Goal: Task Accomplishment & Management: Manage account settings

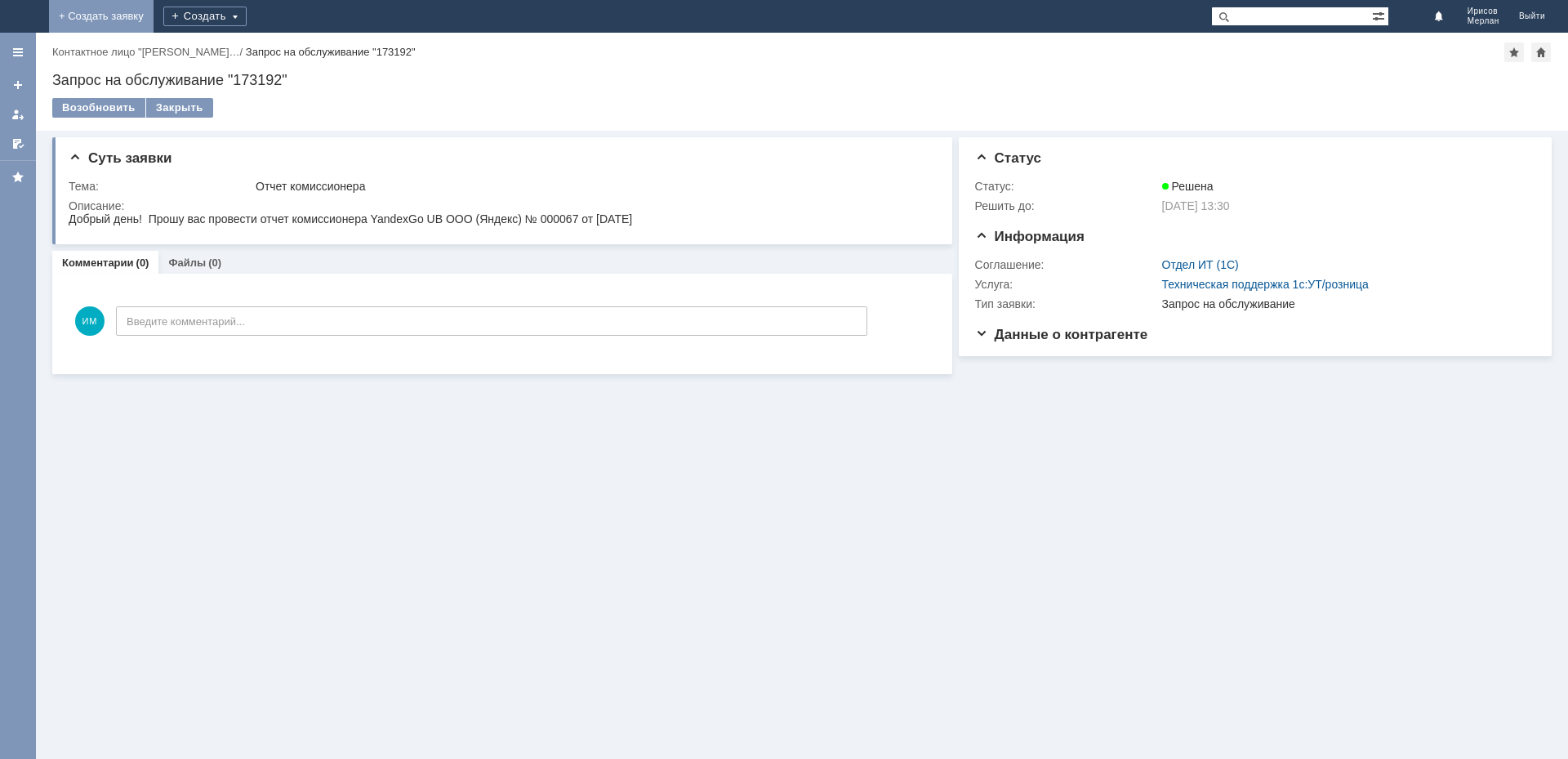
click at [153, 18] on link "+ Создать заявку" at bounding box center [101, 16] width 104 height 32
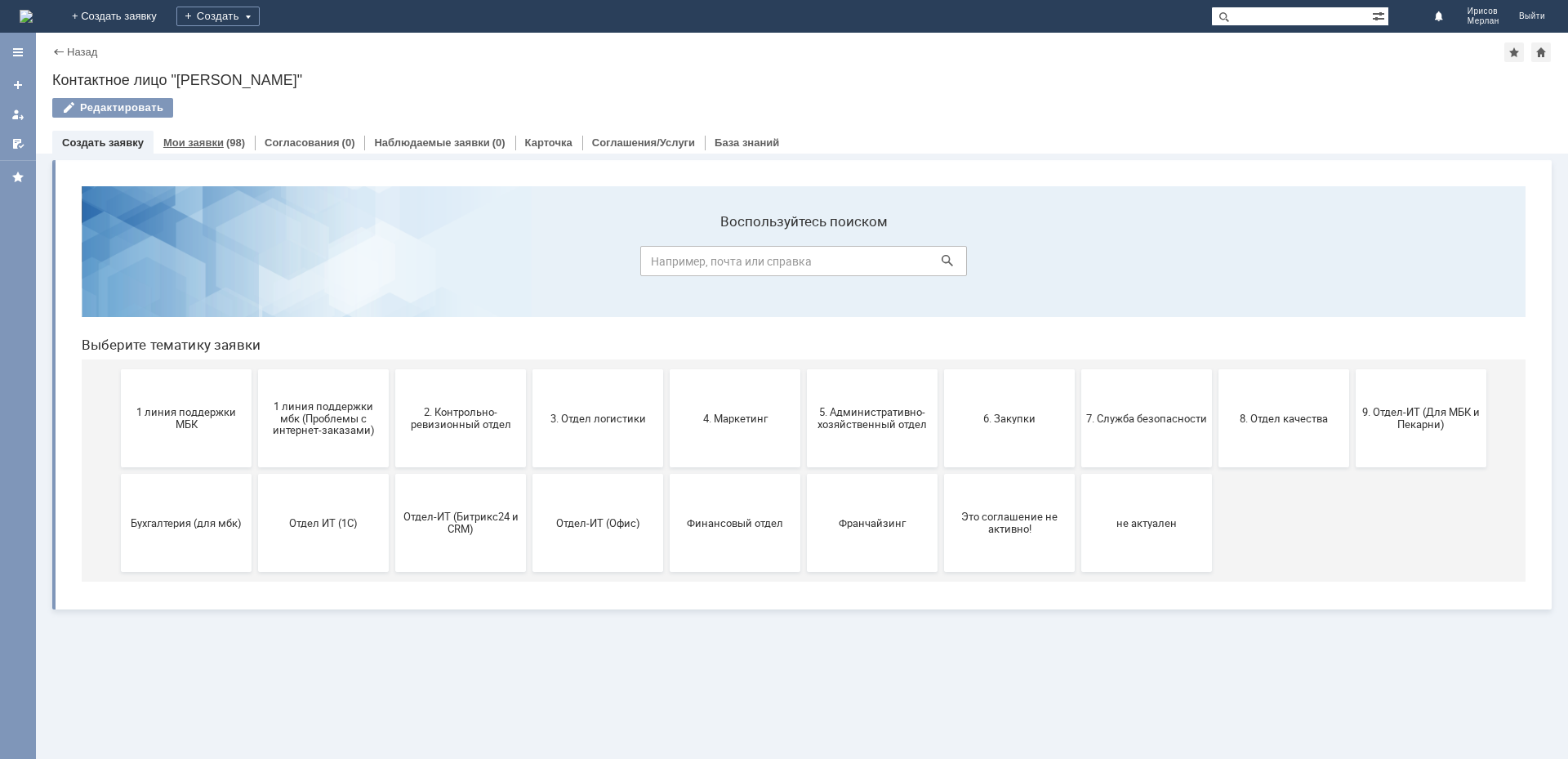
click at [199, 146] on link "Мои заявки" at bounding box center [193, 142] width 60 height 12
